Goal: Information Seeking & Learning: Learn about a topic

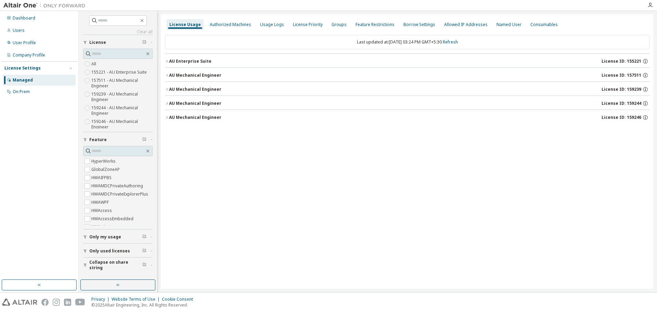
click at [188, 89] on div "AU Mechanical Engineer" at bounding box center [195, 89] width 52 height 5
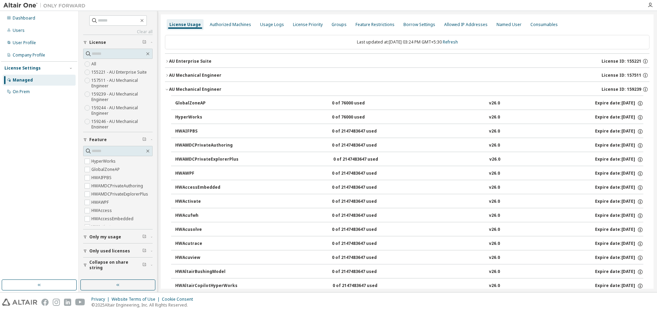
click at [191, 74] on div "AU Mechanical Engineer" at bounding box center [195, 75] width 52 height 5
click at [168, 89] on icon "button" at bounding box center [167, 89] width 4 height 4
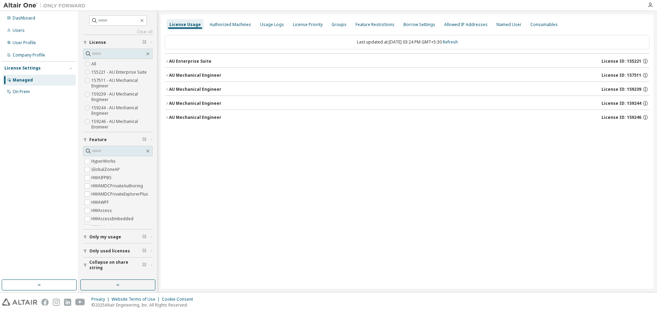
click at [189, 103] on div "AU Mechanical Engineer" at bounding box center [195, 103] width 52 height 5
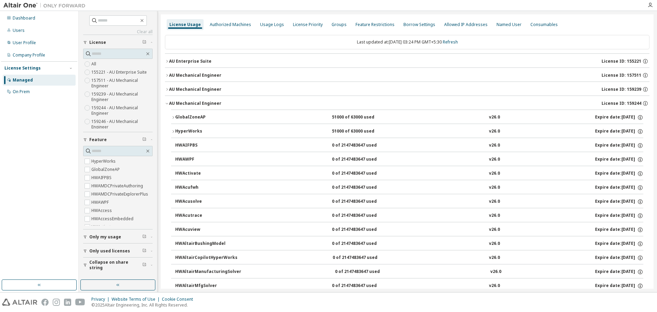
click at [189, 117] on div "GlobalZoneAP" at bounding box center [206, 117] width 62 height 6
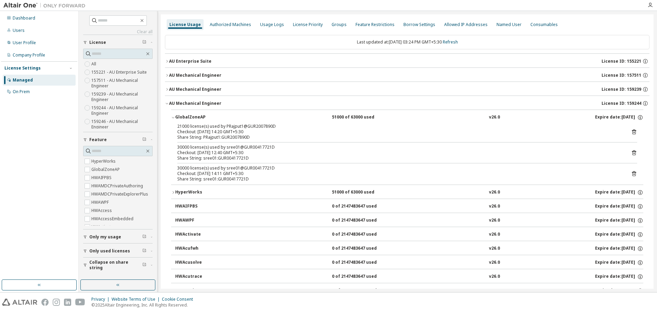
click at [189, 117] on div "GlobalZoneAP" at bounding box center [206, 117] width 62 height 6
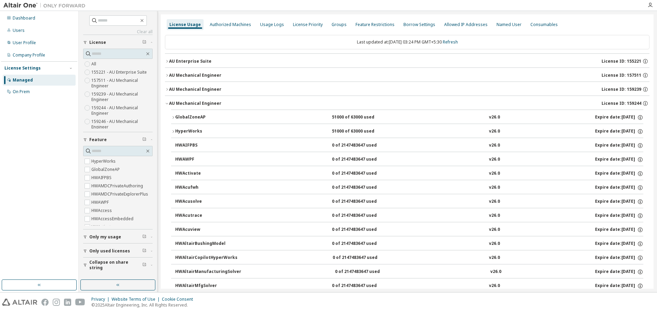
click at [169, 105] on icon "button" at bounding box center [167, 103] width 4 height 4
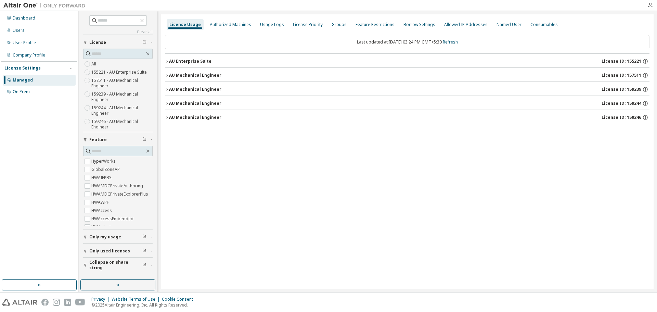
click at [177, 115] on div "AU Mechanical Engineer" at bounding box center [195, 117] width 52 height 5
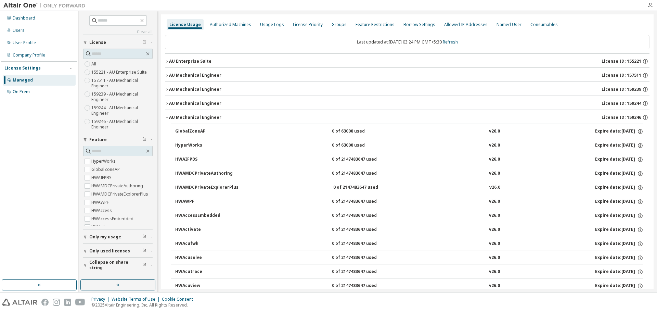
click at [192, 60] on div "AU Enterprise Suite" at bounding box center [190, 61] width 42 height 5
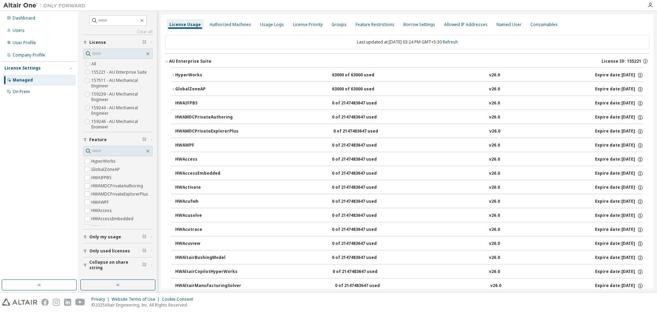
click at [188, 73] on div "HyperWorks" at bounding box center [206, 75] width 62 height 6
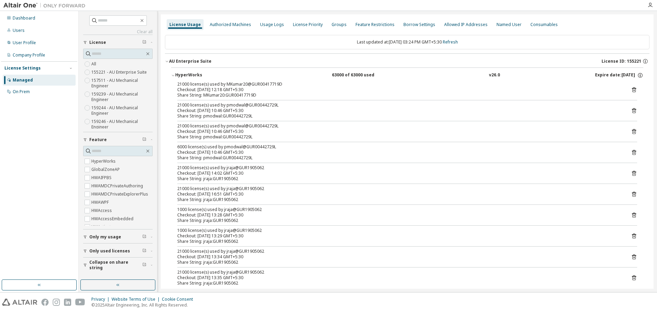
click at [188, 73] on div "HyperWorks" at bounding box center [206, 75] width 62 height 6
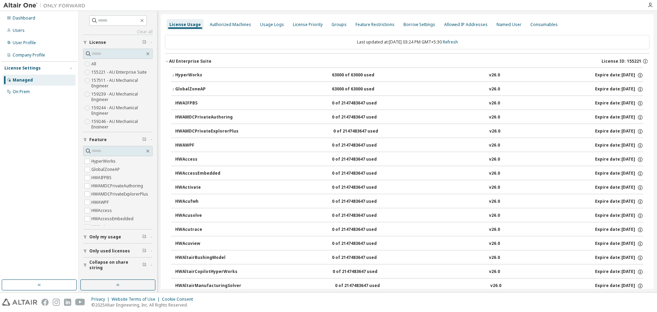
click at [189, 61] on div "AU Enterprise Suite" at bounding box center [190, 61] width 42 height 5
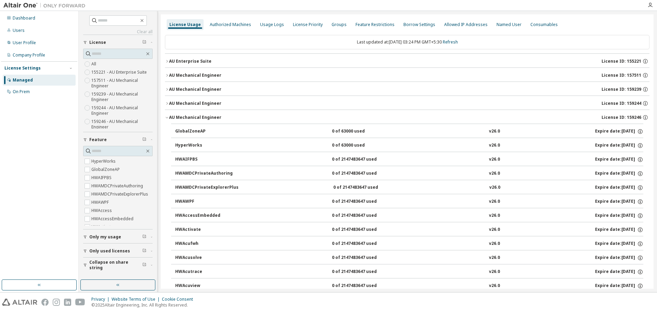
click at [168, 117] on icon "button" at bounding box center [167, 117] width 4 height 4
